Goal: Check status: Check status

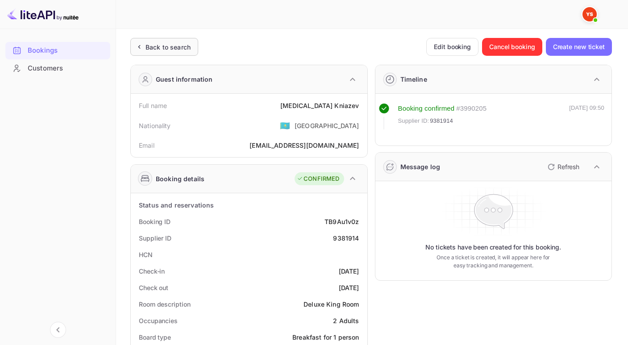
click at [139, 44] on icon at bounding box center [138, 46] width 9 height 9
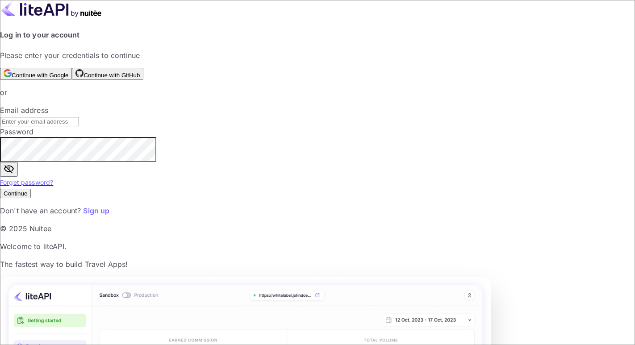
click at [79, 126] on input "text" at bounding box center [39, 121] width 79 height 9
paste input "[EMAIL_ADDRESS][DOMAIN_NAME]"
type input "[EMAIL_ADDRESS][DOMAIN_NAME]"
click at [31, 198] on button "Continue" at bounding box center [15, 193] width 31 height 9
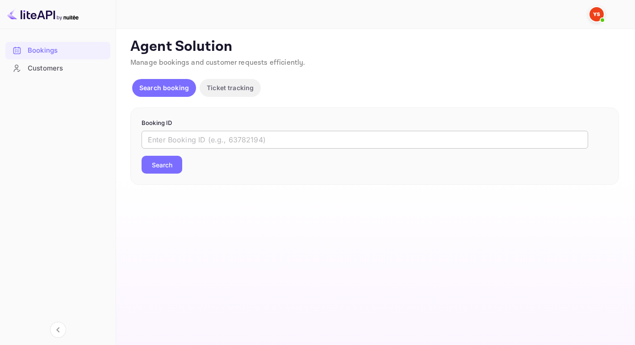
click at [163, 134] on input "text" at bounding box center [365, 140] width 447 height 18
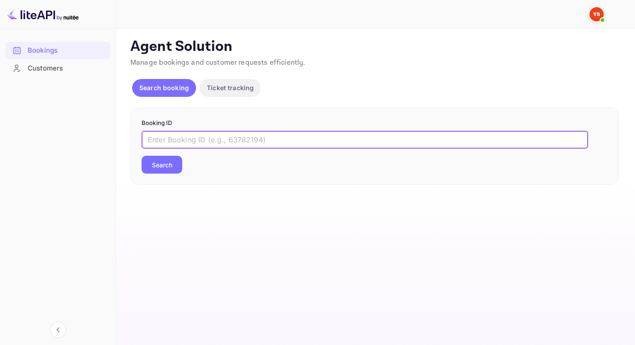
paste input "8508170"
type input "8508170"
click at [175, 166] on button "Search" at bounding box center [162, 165] width 41 height 18
